Goal: Find contact information: Find contact information

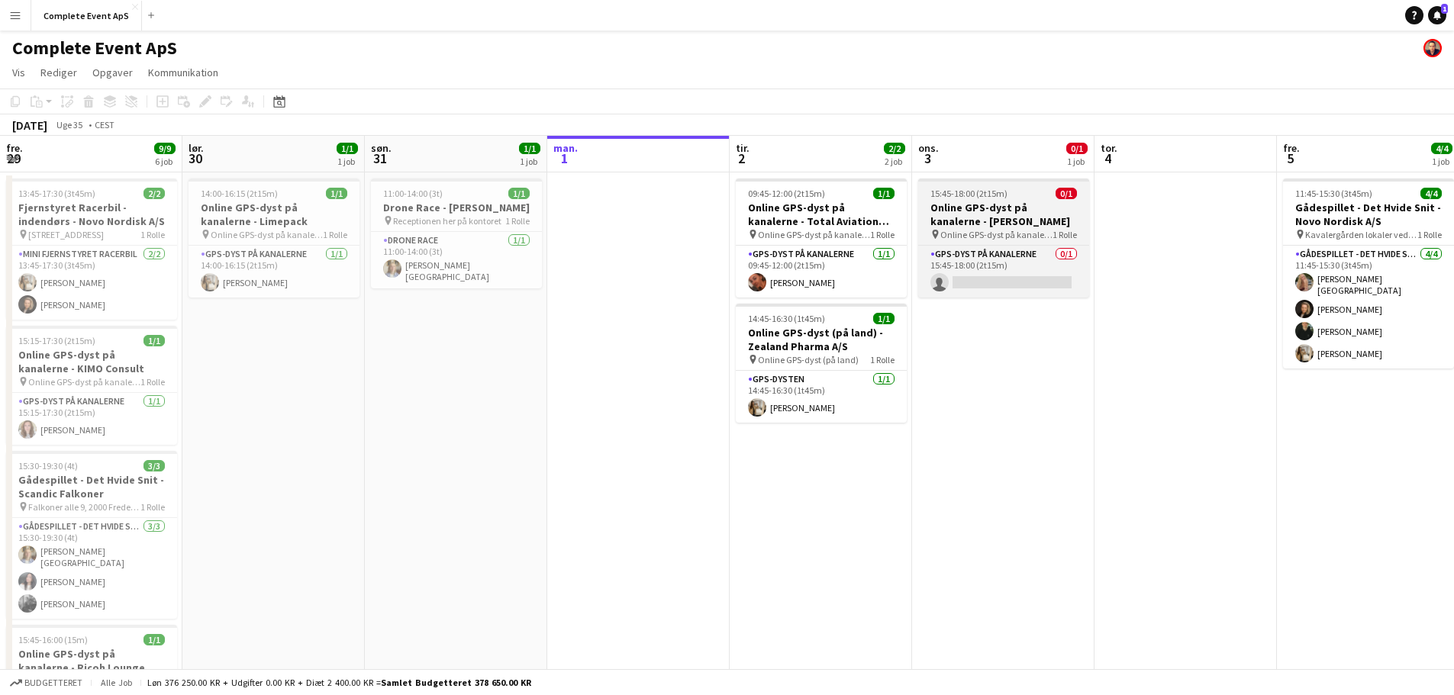
scroll to position [0, 365]
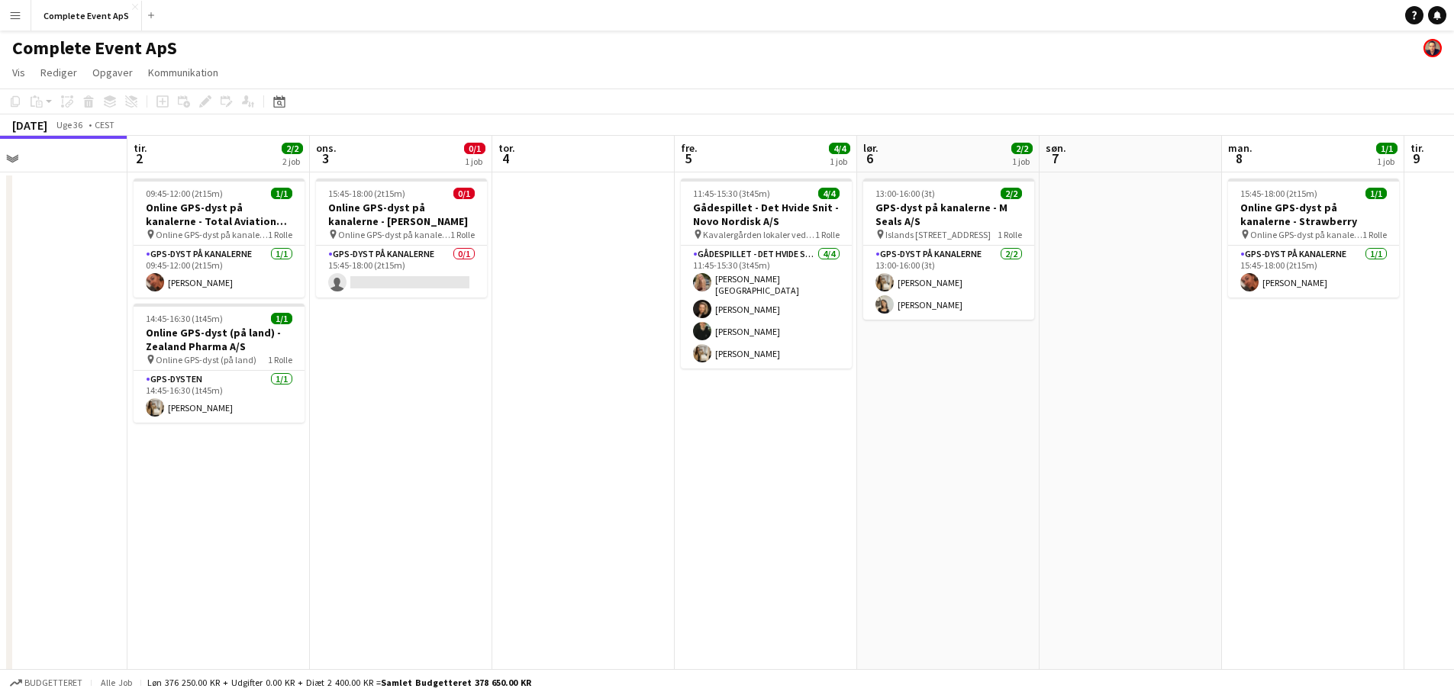
drag, startPoint x: 711, startPoint y: 473, endPoint x: 228, endPoint y: 421, distance: 486.0
click at [264, 434] on app-calendar-viewport "fre. 29 9/9 6 job lør. 30 1/1 1 job søn. 31 1/1 1 job man. 1 tir. 2 2/2 2 job o…" at bounding box center [727, 581] width 1454 height 891
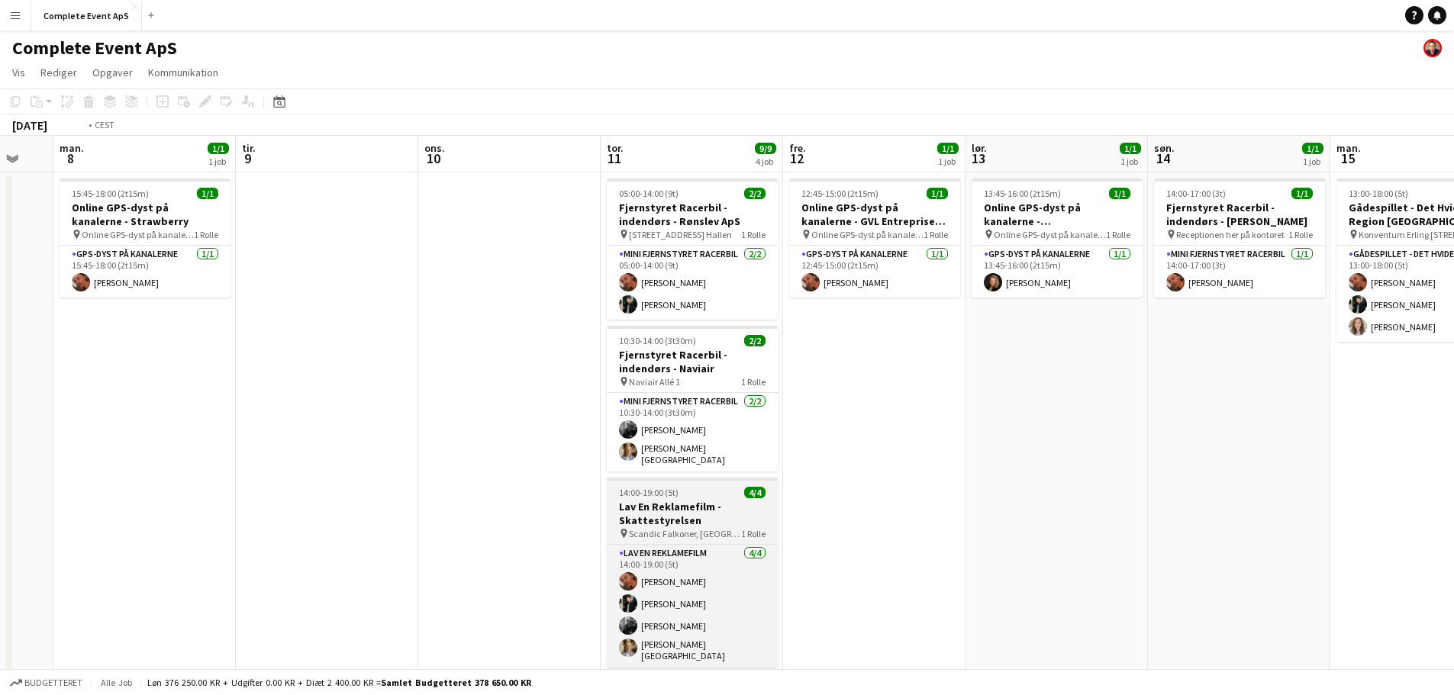
drag, startPoint x: 498, startPoint y: 479, endPoint x: 571, endPoint y: 491, distance: 73.4
click at [326, 449] on app-calendar-viewport "fre. 5 4/4 1 job lør. 6 2/2 1 job søn. 7 man. 8 1/1 1 job tir. 9 ons. 10 tor. 1…" at bounding box center [727, 581] width 1454 height 891
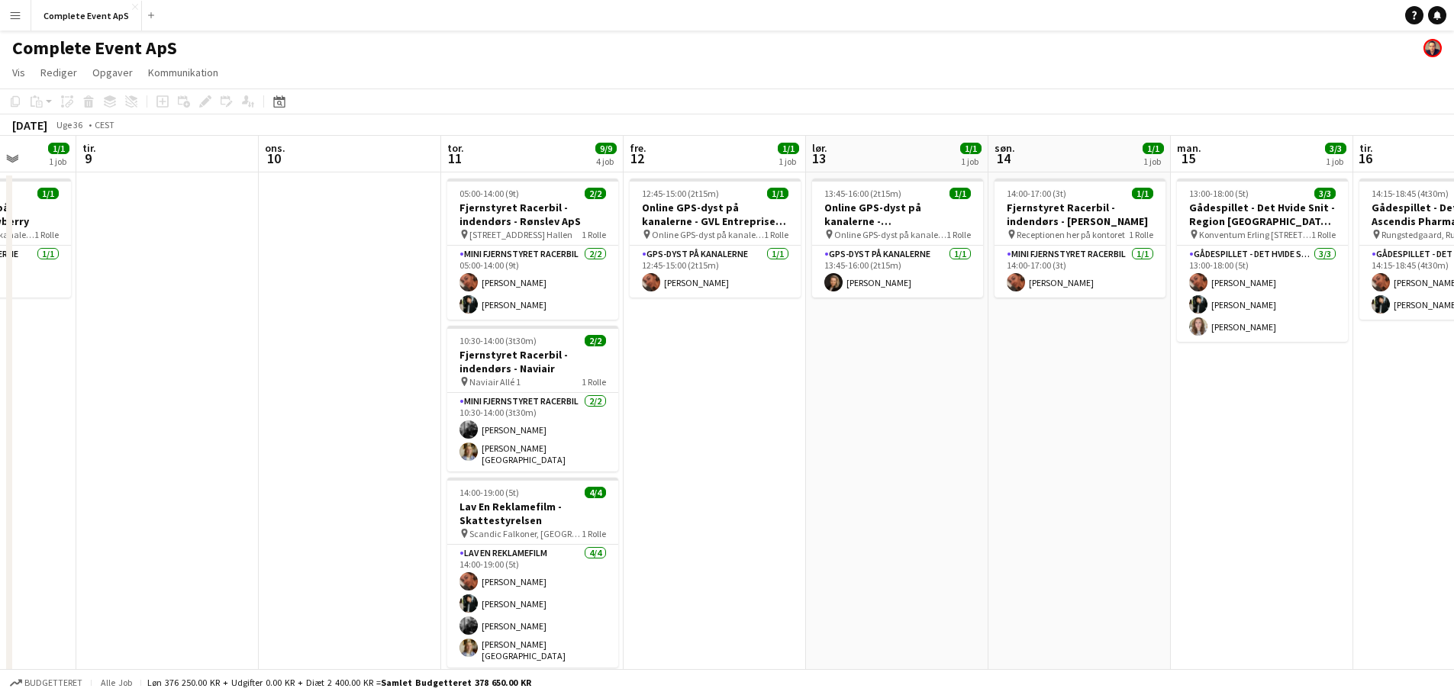
drag, startPoint x: 933, startPoint y: 550, endPoint x: 293, endPoint y: 439, distance: 649.9
click at [293, 444] on app-calendar-viewport "fre. 5 4/4 1 job lør. 6 2/2 1 job søn. 7 man. 8 1/1 1 job tir. 9 ons. 10 tor. 1…" at bounding box center [727, 581] width 1454 height 891
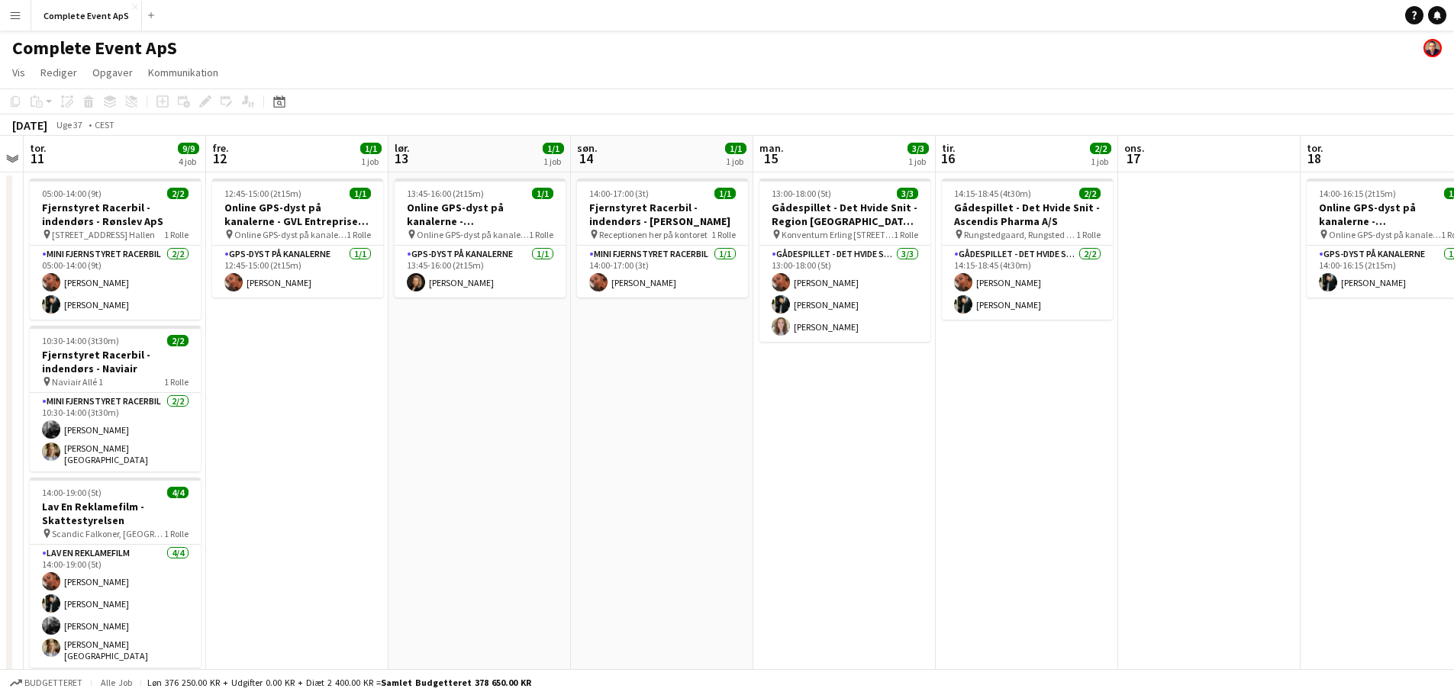
drag, startPoint x: 869, startPoint y: 509, endPoint x: 302, endPoint y: 414, distance: 574.9
click at [290, 419] on app-calendar-viewport "man. 8 1/1 1 job tir. 9 ons. 10 tor. 11 9/9 4 job fre. 12 1/1 1 job lør. 13 1/1…" at bounding box center [727, 581] width 1454 height 891
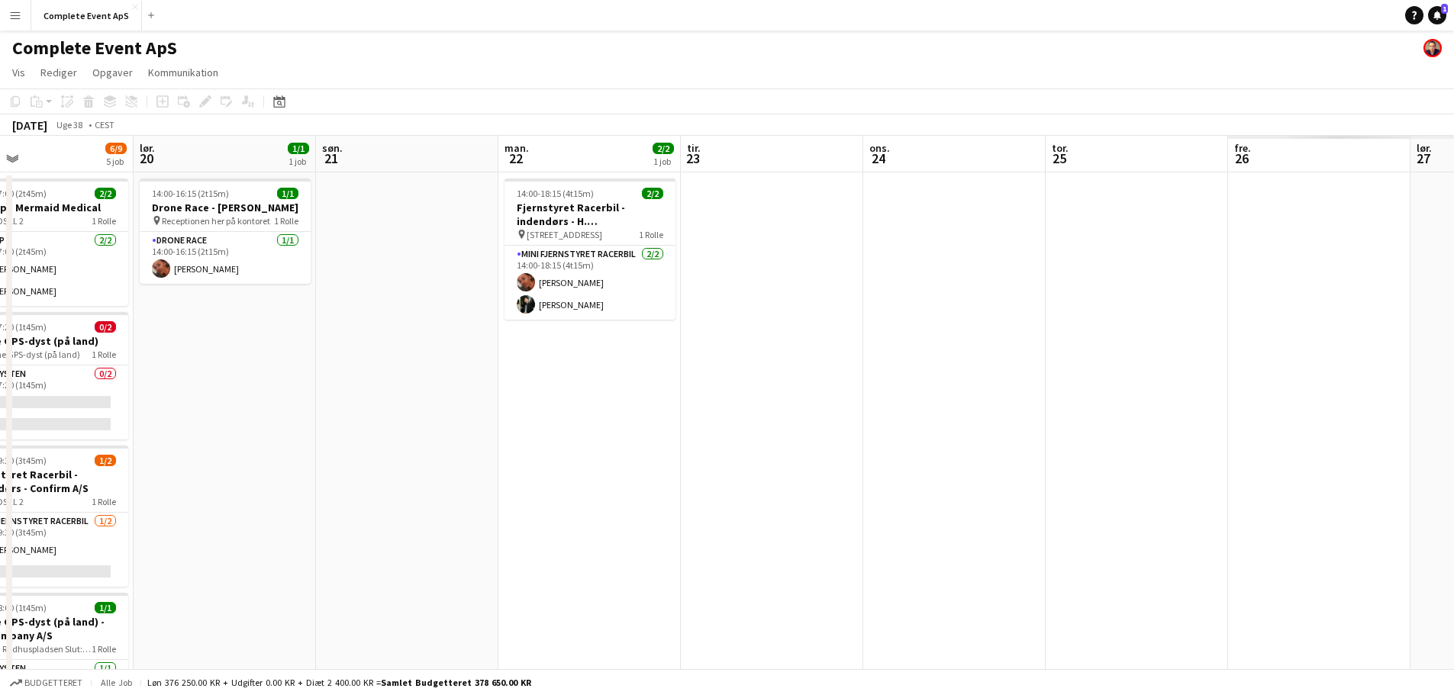
drag, startPoint x: 497, startPoint y: 417, endPoint x: 345, endPoint y: 411, distance: 152.0
click at [224, 398] on app-calendar-viewport "tir. 16 2/2 1 job ons. 17 tor. 18 1/1 1 job fre. 19 6/9 5 job lør. 20 1/1 1 job…" at bounding box center [727, 581] width 1454 height 891
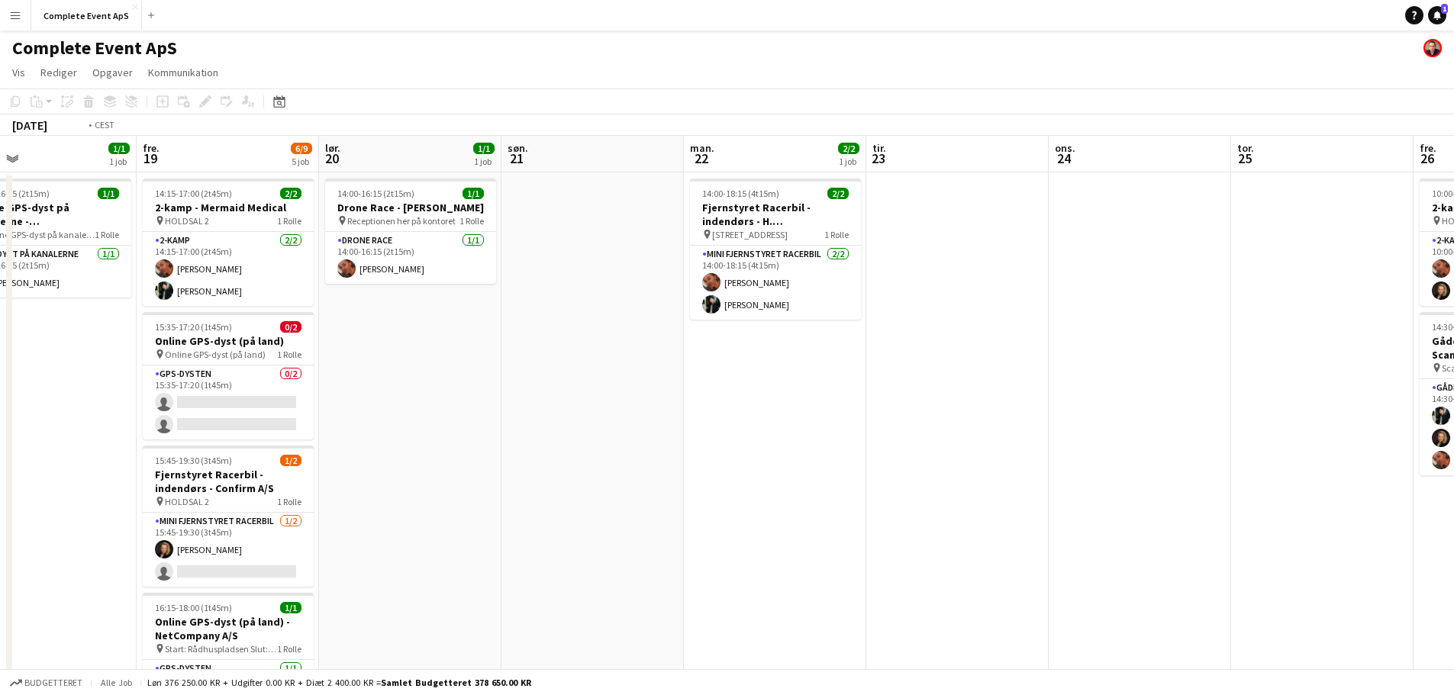
click at [233, 395] on app-calendar-viewport "tir. 16 2/2 1 job ons. 17 tor. 18 1/1 1 job fre. 19 6/9 5 job lør. 20 1/1 1 job…" at bounding box center [727, 581] width 1454 height 891
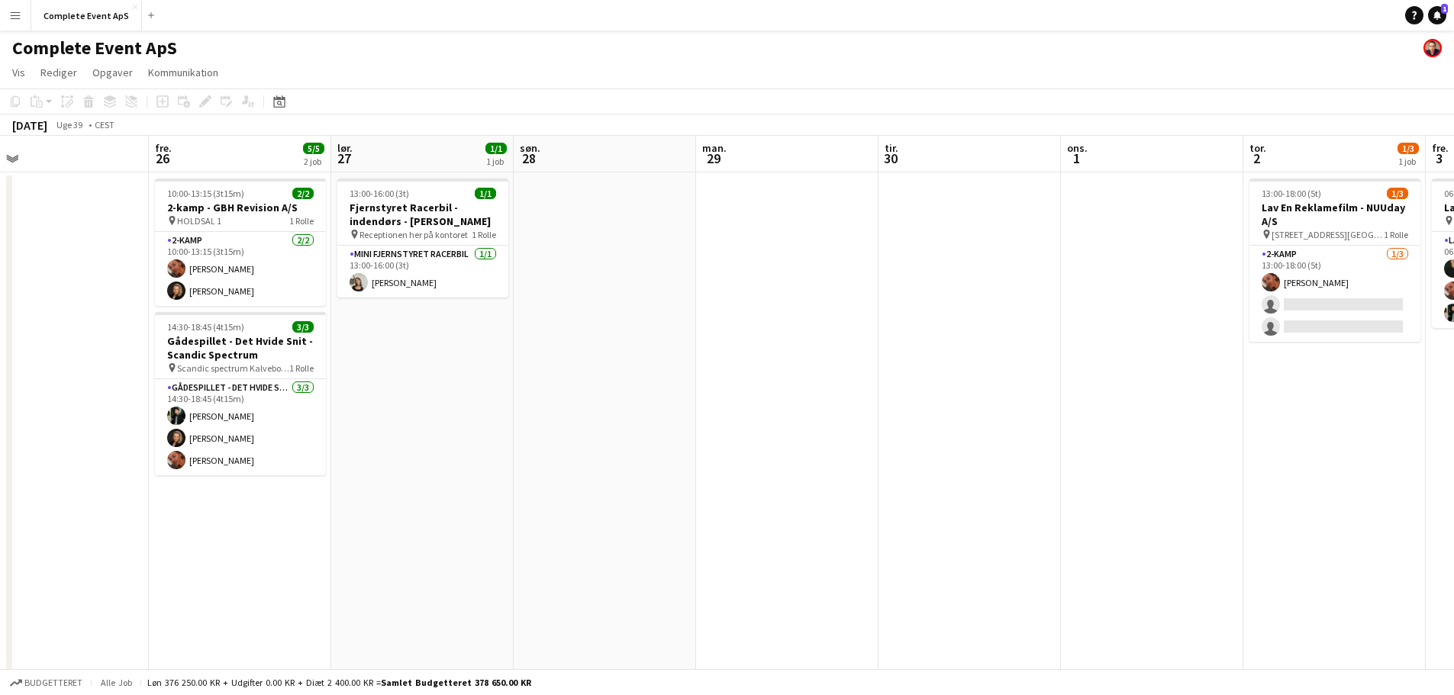
click at [201, 392] on app-calendar-viewport "søn. 21 man. 22 2/2 1 job tir. 23 ons. 24 tor. 25 fre. 26 5/5 2 job lør. 27 1/1…" at bounding box center [727, 581] width 1454 height 891
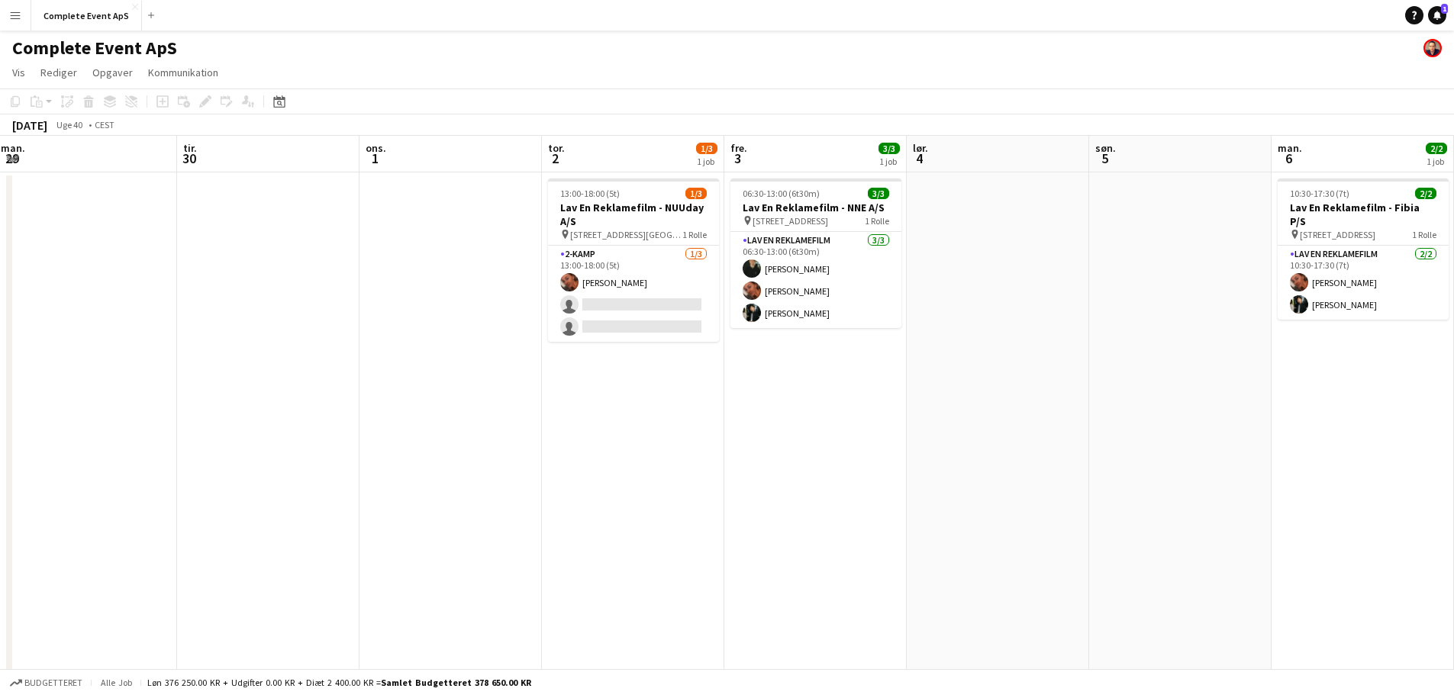
drag, startPoint x: 818, startPoint y: 448, endPoint x: 362, endPoint y: 426, distance: 456.9
click at [367, 429] on app-calendar-viewport "fre. 26 5/5 2 job lør. 27 1/1 1 job søn. 28 man. 29 tir. 30 ons. 1 tor. 2 1/3 1…" at bounding box center [727, 581] width 1454 height 891
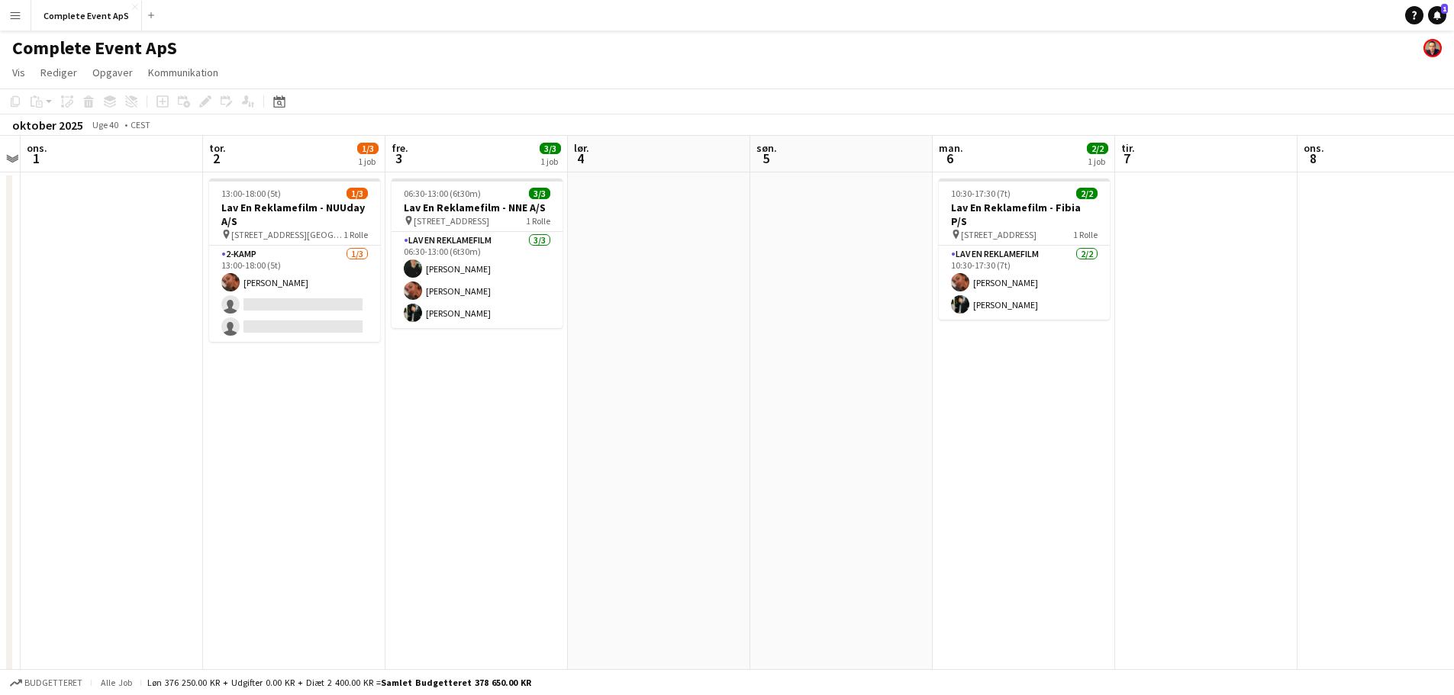
drag, startPoint x: 719, startPoint y: 454, endPoint x: 105, endPoint y: 400, distance: 616.0
click at [128, 406] on app-calendar-viewport "søn. 28 man. 29 tir. 30 ons. 1 tor. 2 1/3 1 job fre. 3 3/3 1 job lør. 4 søn. 5 …" at bounding box center [727, 581] width 1454 height 891
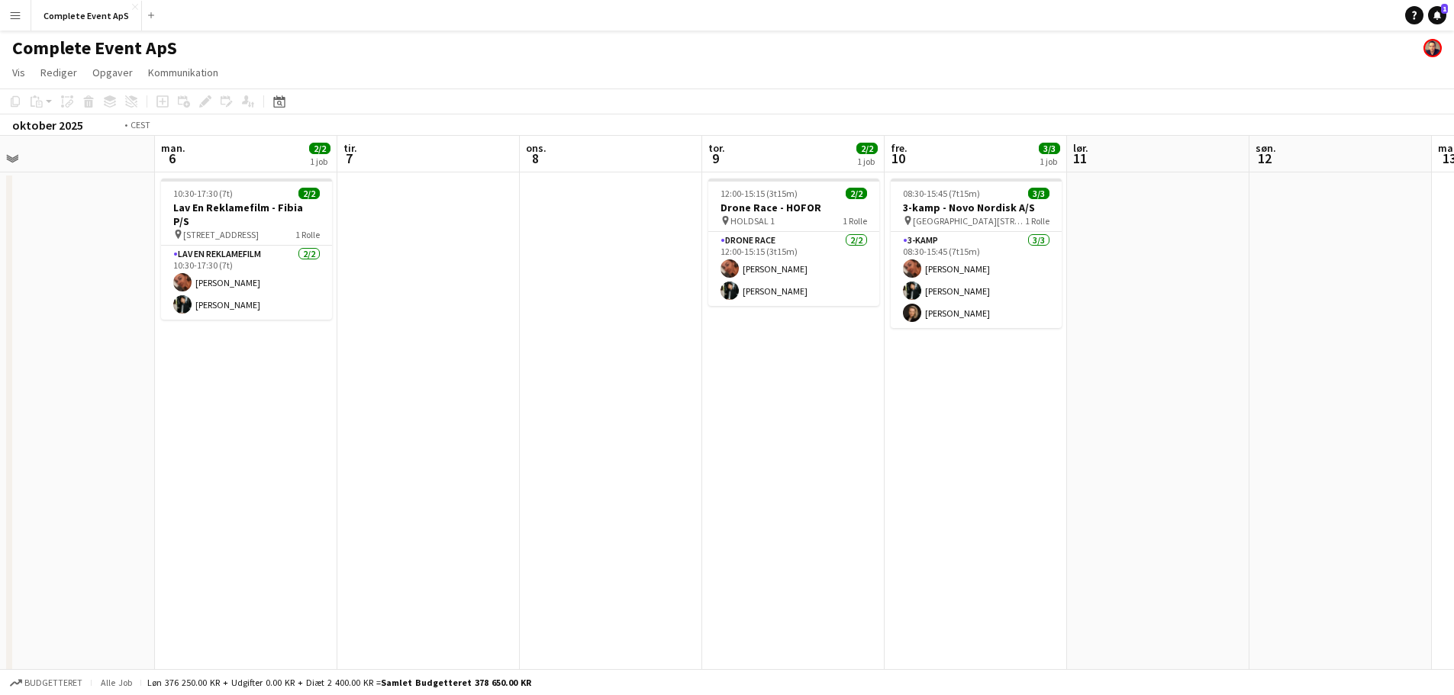
drag, startPoint x: 382, startPoint y: 428, endPoint x: 234, endPoint y: 408, distance: 149.5
click at [240, 410] on app-calendar-viewport "fre. 3 3/3 1 job lør. 4 søn. 5 man. 6 2/2 1 job tir. 7 ons. 8 tor. 9 2/2 1 job …" at bounding box center [727, 581] width 1454 height 891
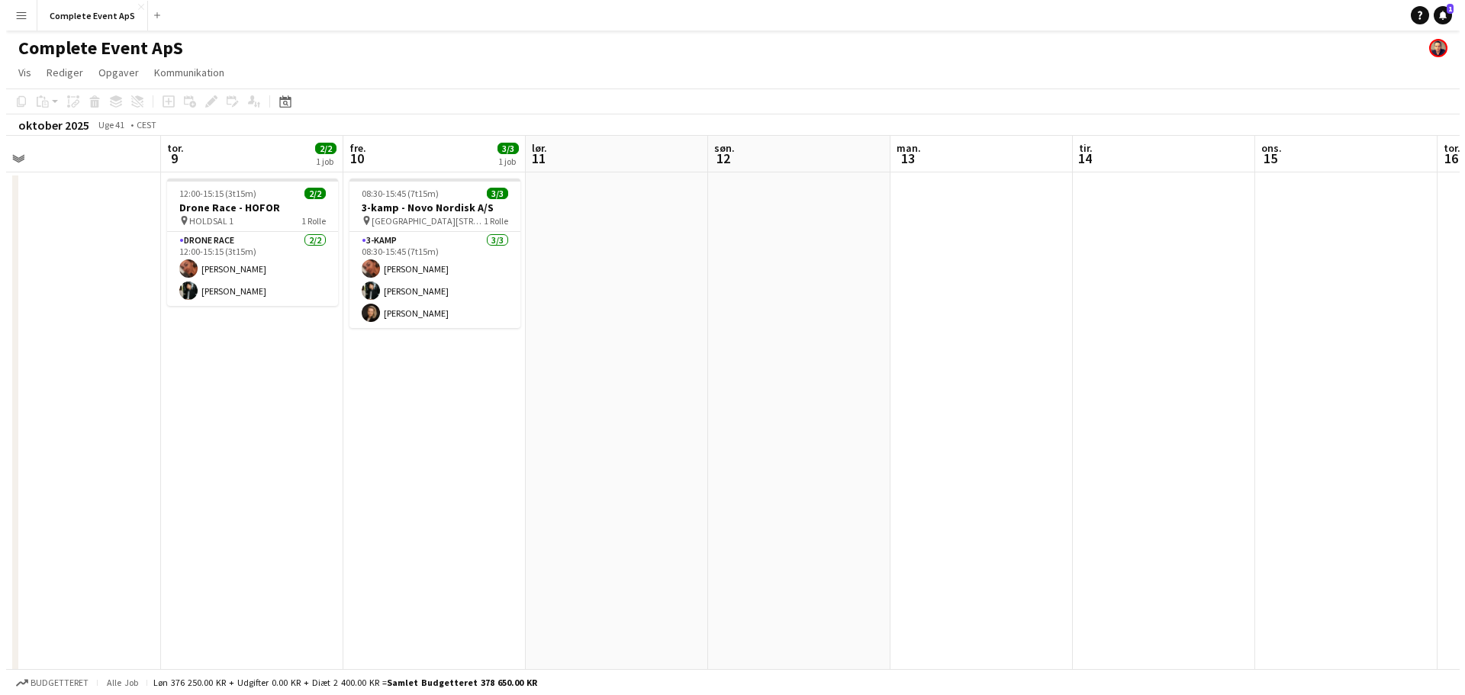
scroll to position [0, 534]
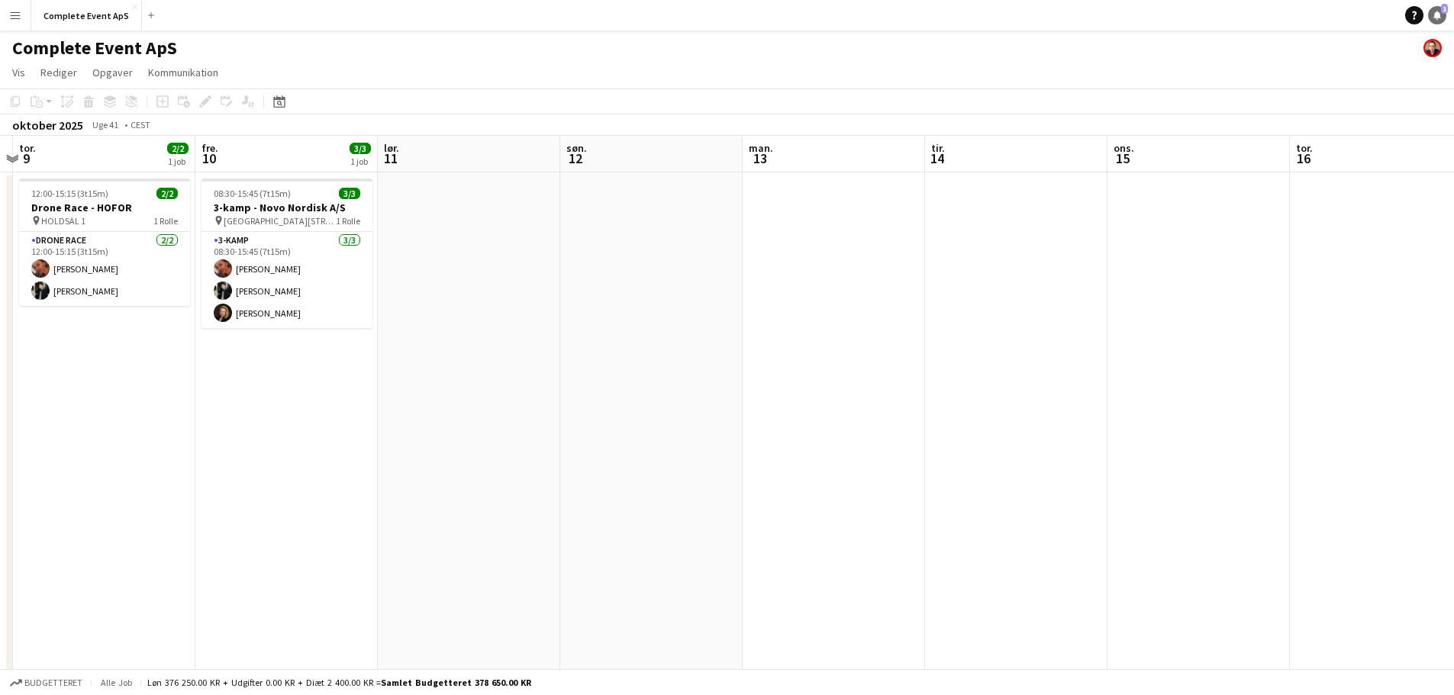
click at [1440, 15] on icon "Notifikationer" at bounding box center [1437, 15] width 9 height 9
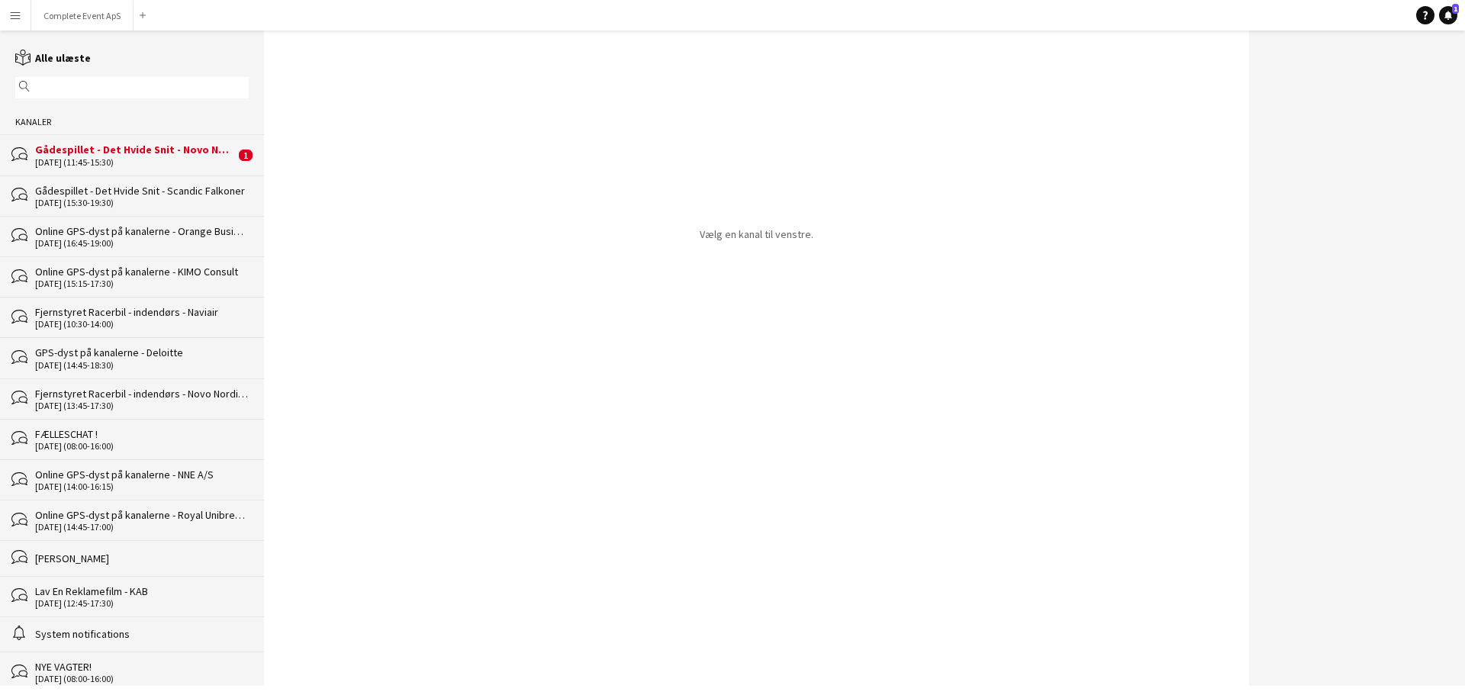
click at [97, 167] on div "[DATE] (11:45-15:30)" at bounding box center [135, 162] width 200 height 11
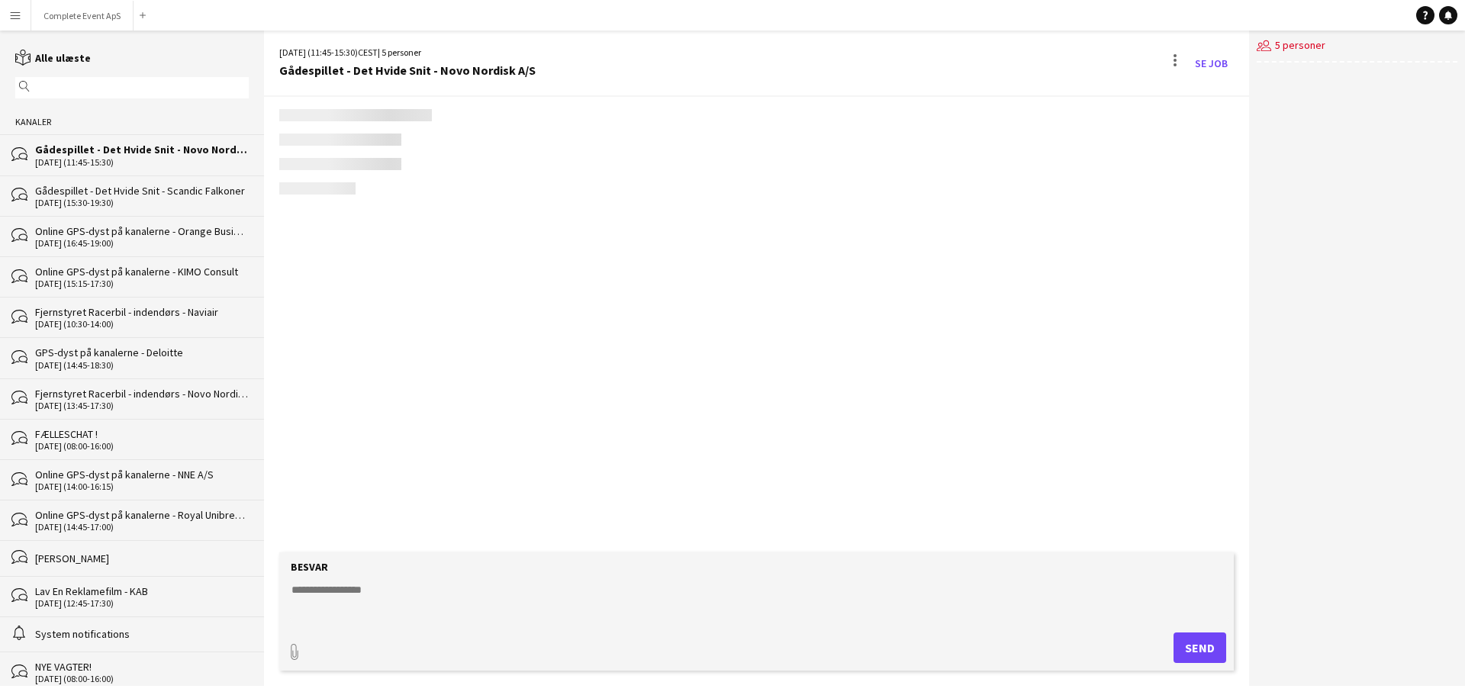
scroll to position [617, 0]
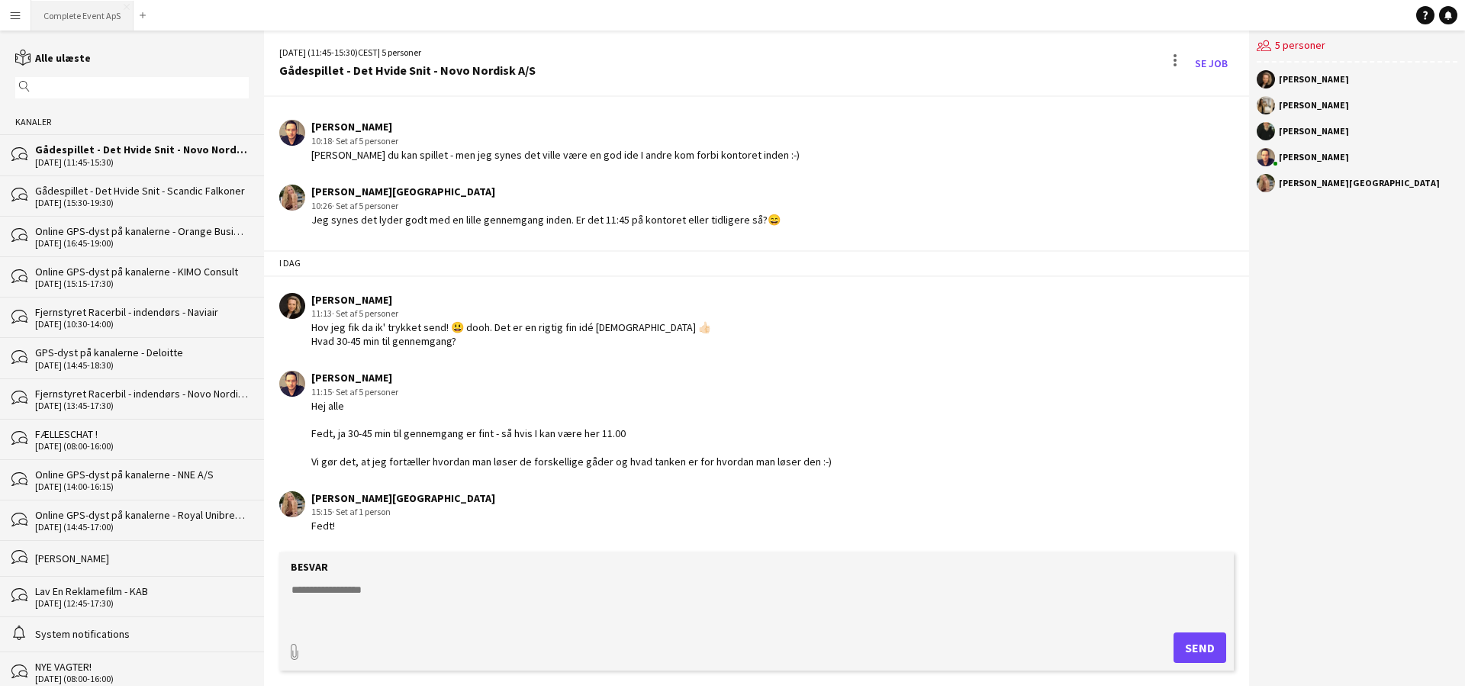
click at [81, 15] on button "Complete Event ApS Luk" at bounding box center [82, 16] width 102 height 30
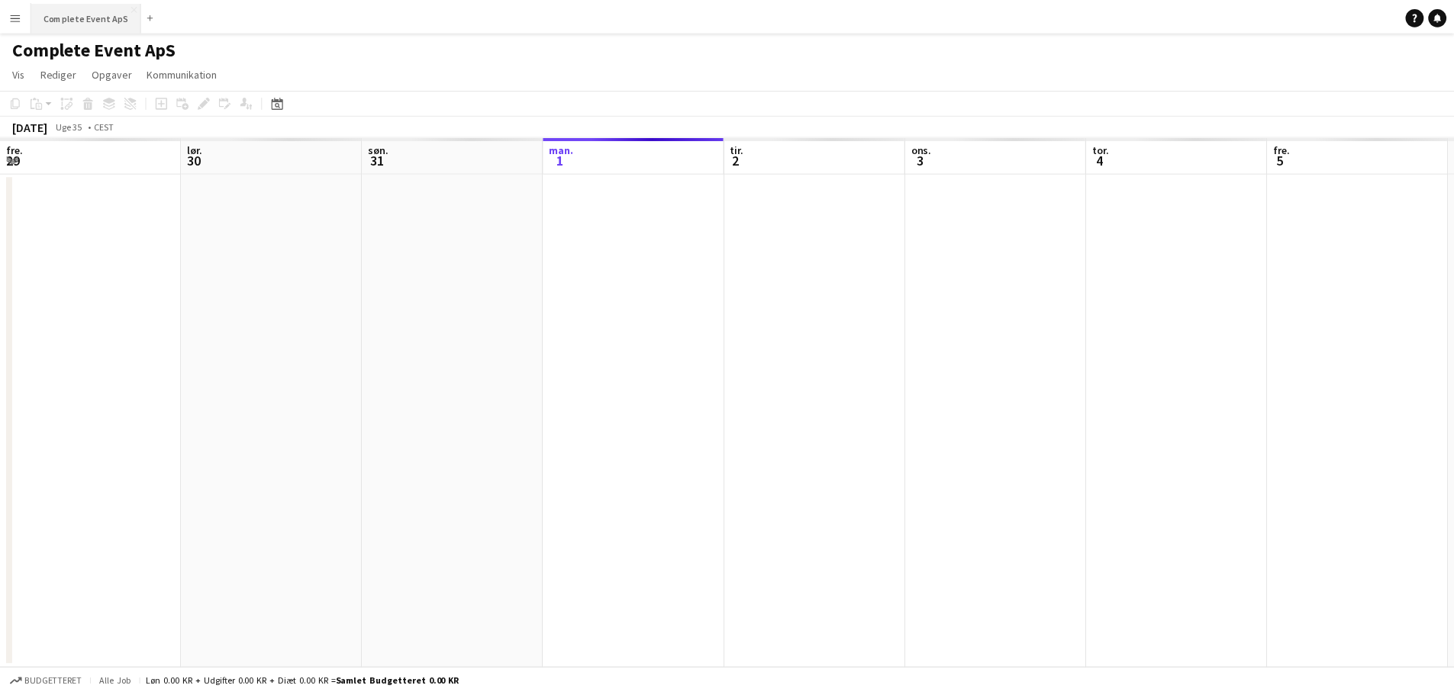
scroll to position [0, 365]
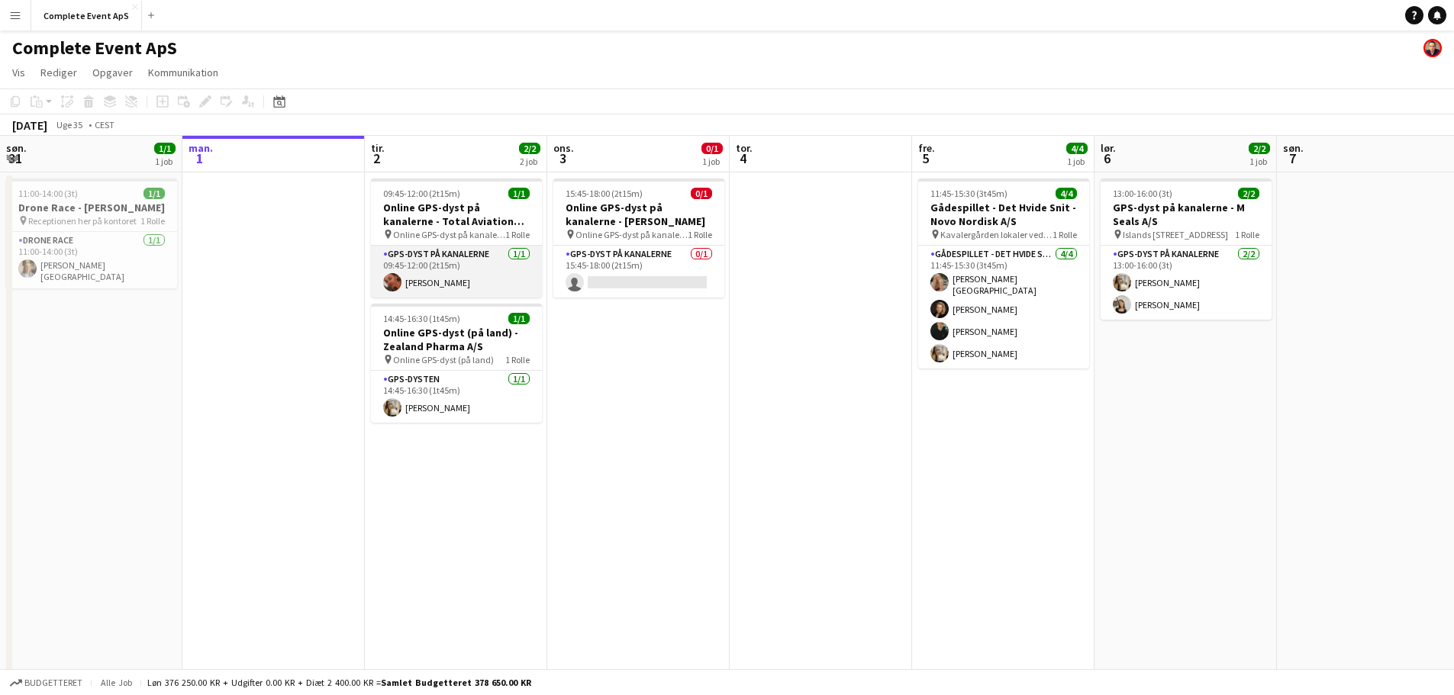
click at [467, 261] on app-card-role "GPS-dyst på kanalerne [DATE] 09:45-12:00 (2t15m) [PERSON_NAME]" at bounding box center [456, 272] width 171 height 52
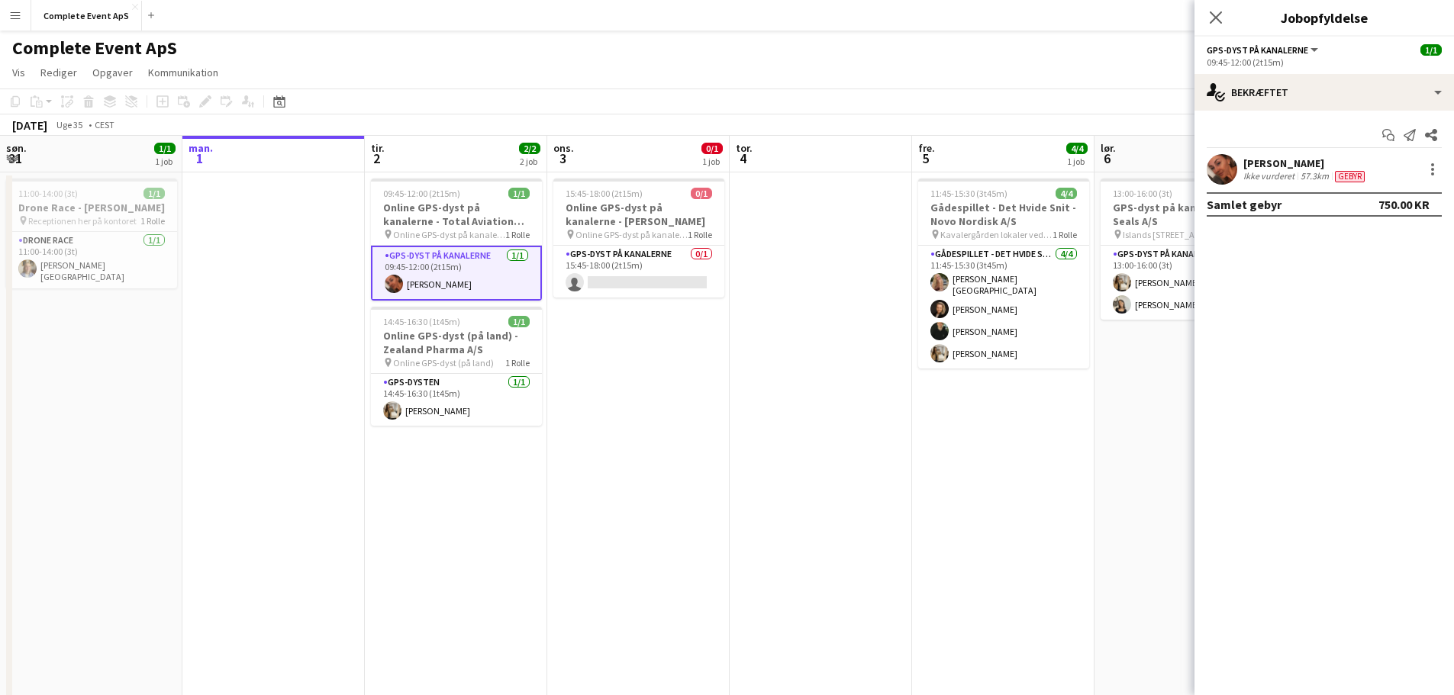
click at [1302, 73] on app-options-switcher "GPS-dyst på kanalerne Alle roller GPS-dyst på kanalerne [DATE] 09:45-12:00 (2t1…" at bounding box center [1323, 55] width 259 height 37
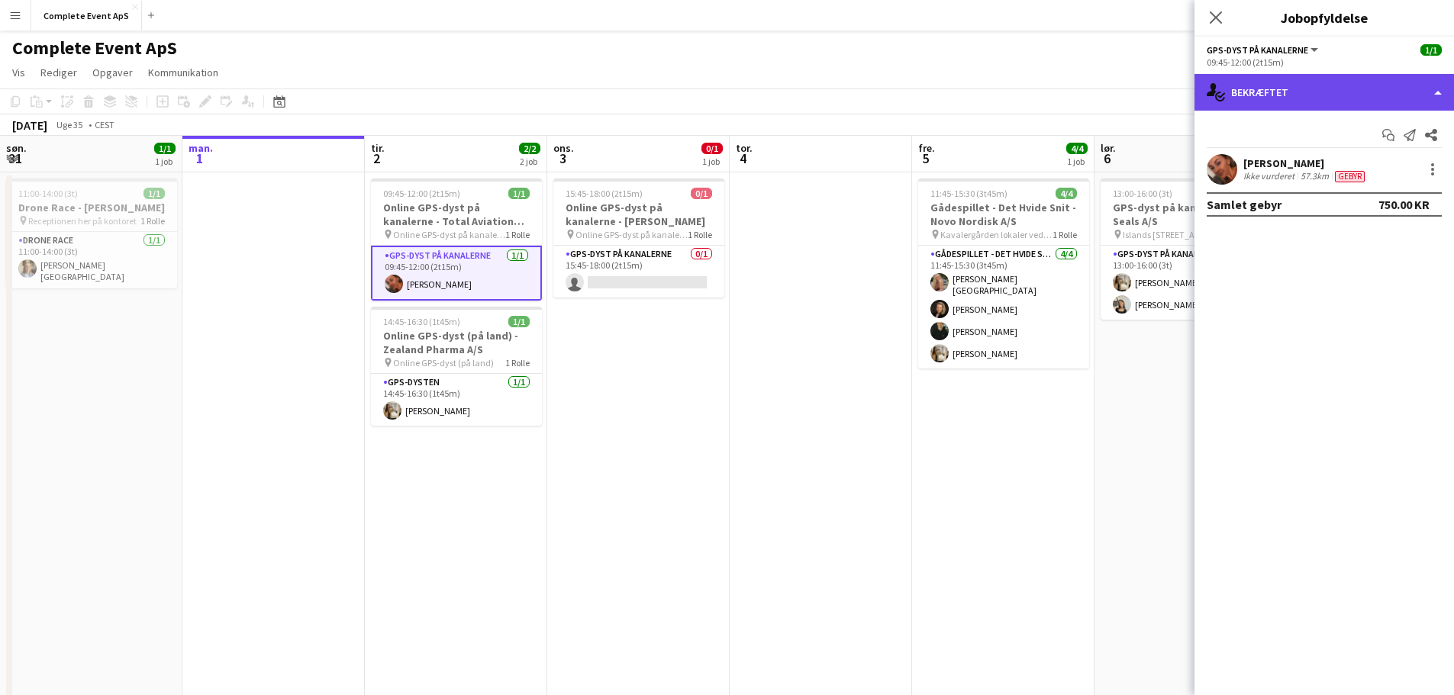
drag, startPoint x: 1298, startPoint y: 89, endPoint x: 1309, endPoint y: 102, distance: 17.4
click at [1298, 90] on div "single-neutral-actions-check-2 Bekræftet" at bounding box center [1323, 92] width 259 height 37
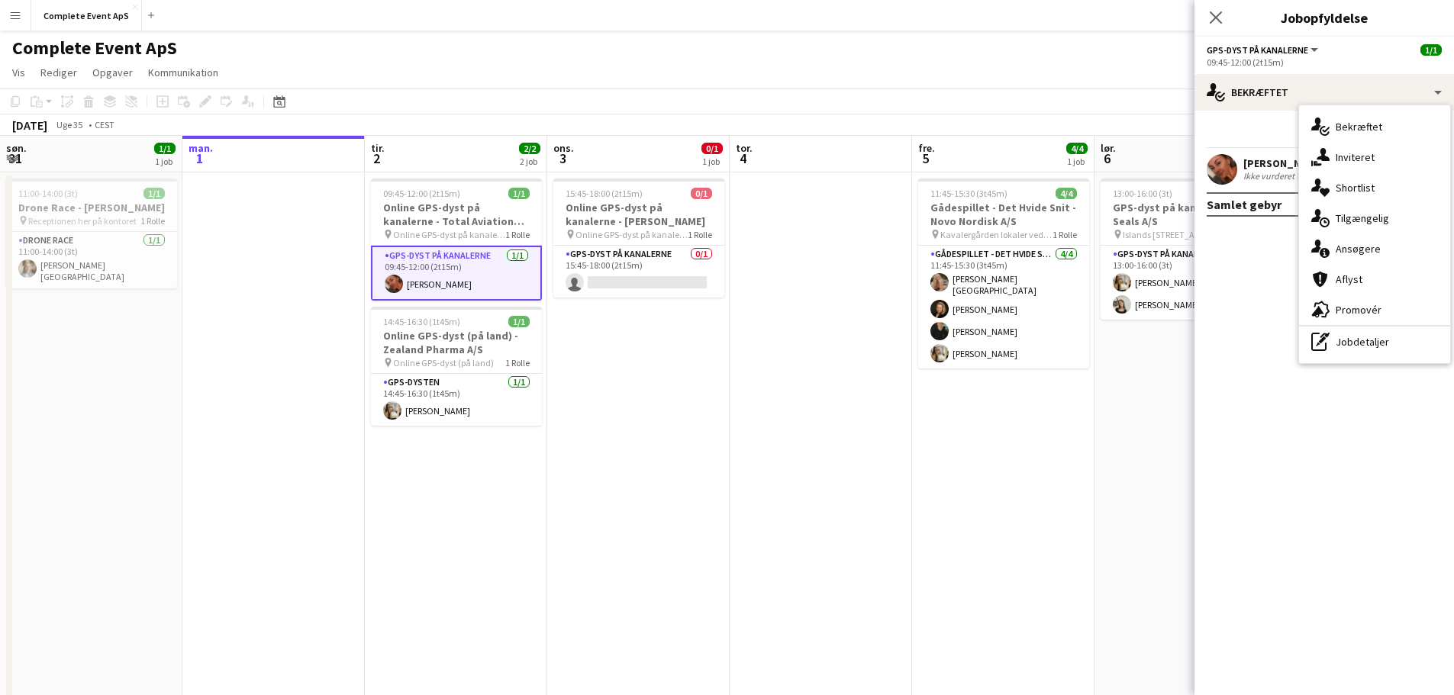
click at [1265, 172] on div "Ikke vurderet" at bounding box center [1270, 176] width 54 height 12
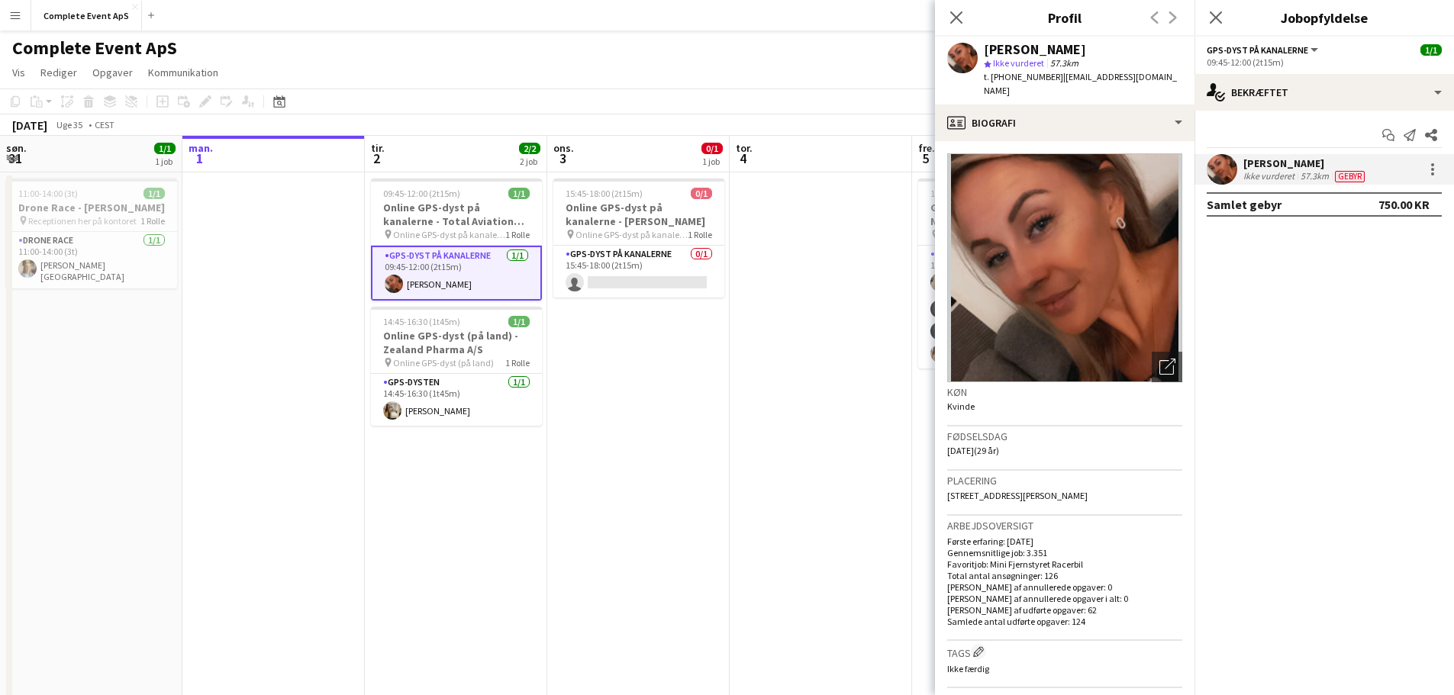
click at [1008, 76] on span "t. [PHONE_NUMBER]" at bounding box center [1023, 76] width 79 height 11
copy span "4553853503"
click at [477, 383] on app-card-role "GPS-dysten [DATE] 14:45-16:30 (1t45m) [PERSON_NAME]" at bounding box center [456, 400] width 171 height 52
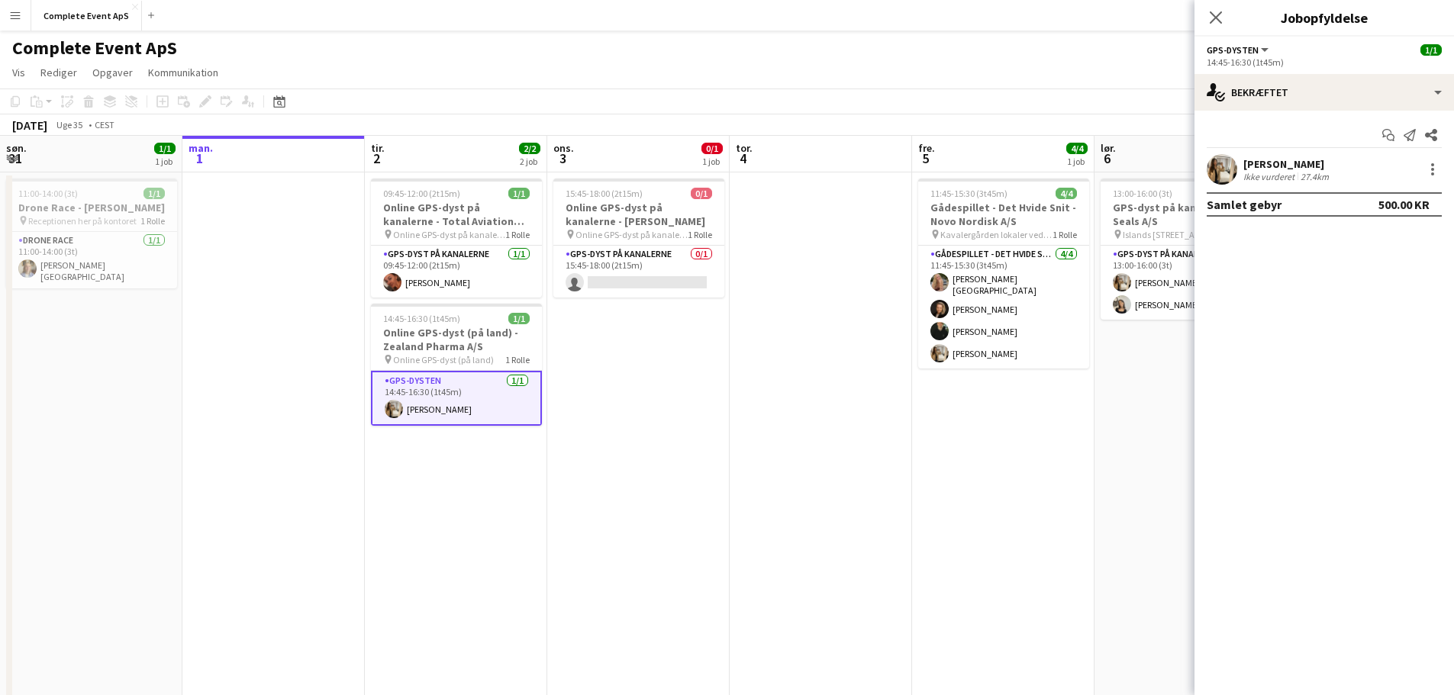
click at [1270, 178] on div "Ikke vurderet" at bounding box center [1270, 176] width 54 height 11
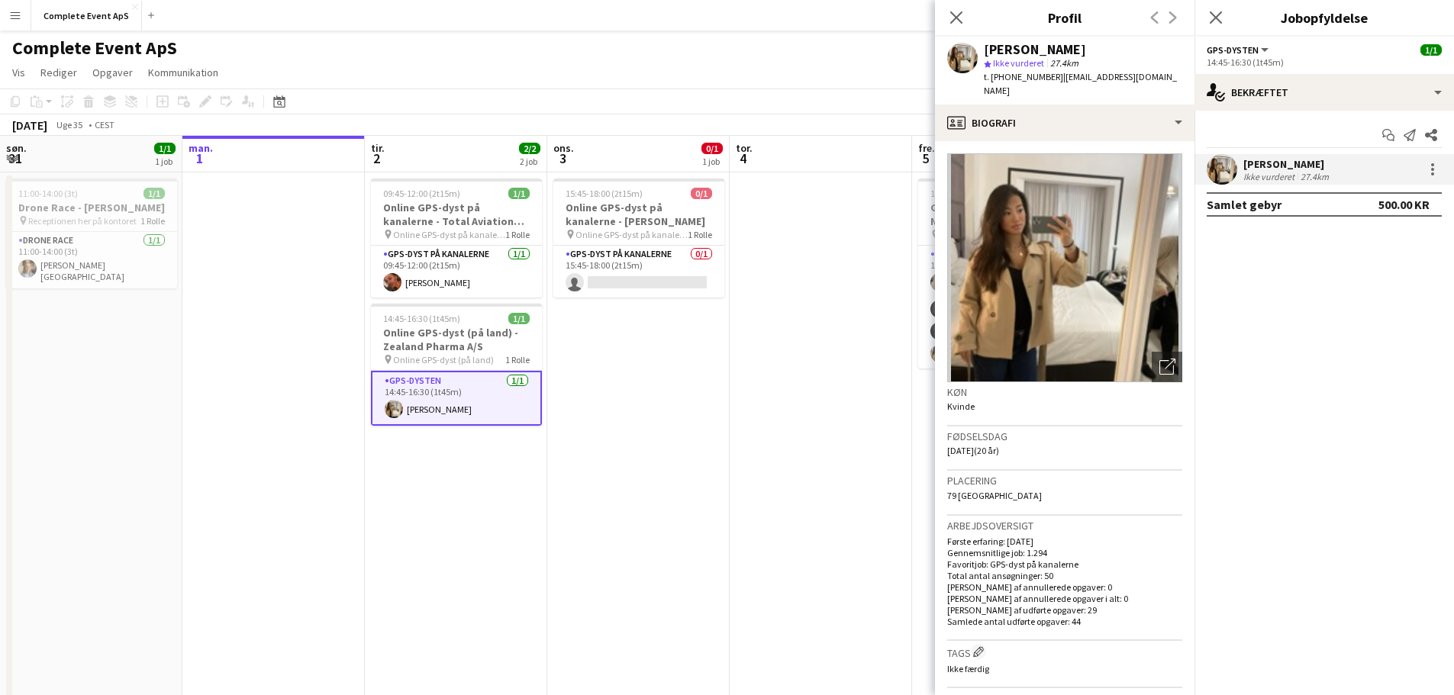
click at [1017, 73] on span "t. [PHONE_NUMBER]" at bounding box center [1023, 76] width 79 height 11
copy span "4525795949"
